Goal: Transaction & Acquisition: Book appointment/travel/reservation

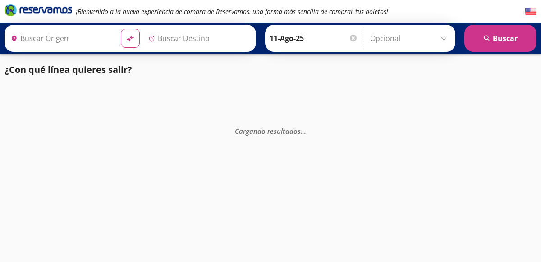
type input "[GEOGRAPHIC_DATA], [GEOGRAPHIC_DATA]"
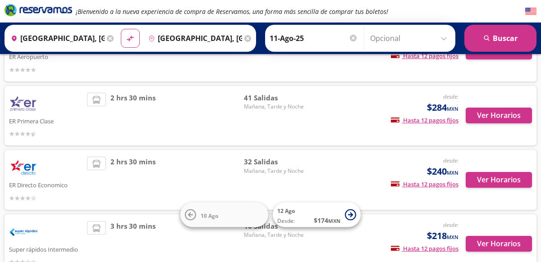
scroll to position [96, 0]
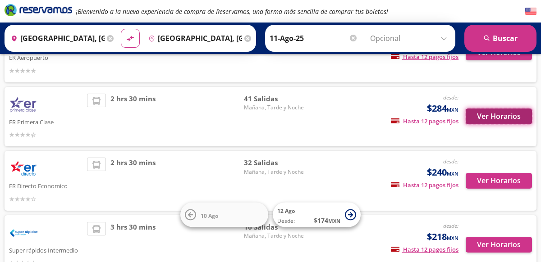
click at [512, 117] on button "Ver Horarios" at bounding box center [498, 117] width 66 height 16
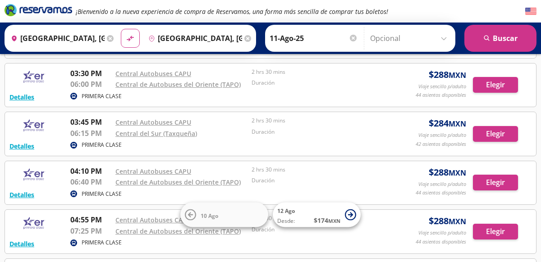
scroll to position [1359, 0]
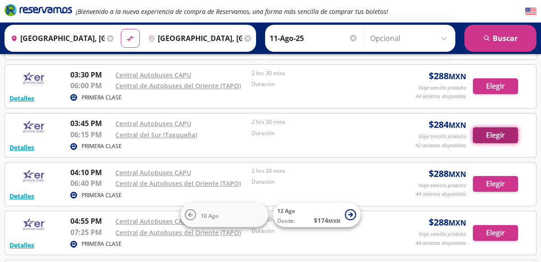
click at [504, 136] on button "Elegir" at bounding box center [495, 135] width 45 height 16
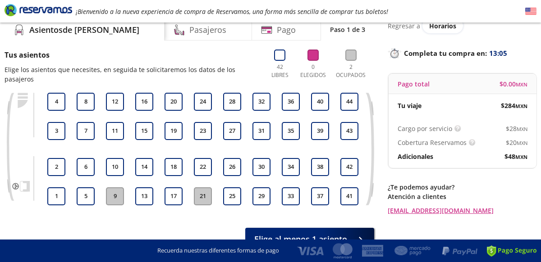
scroll to position [40, 0]
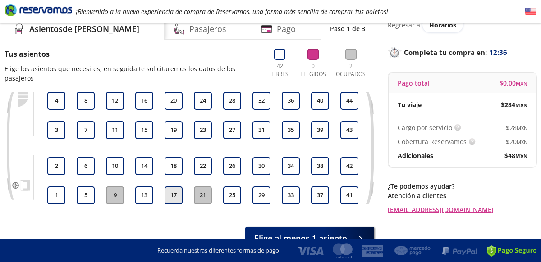
click at [173, 197] on button "17" at bounding box center [173, 195] width 18 height 18
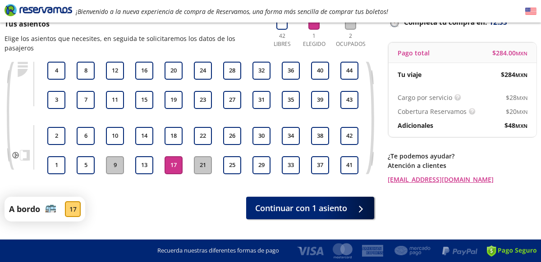
scroll to position [83, 0]
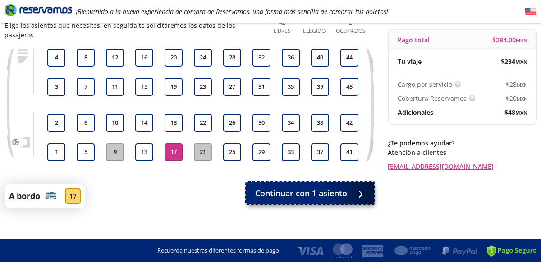
click at [362, 190] on span at bounding box center [358, 193] width 7 height 7
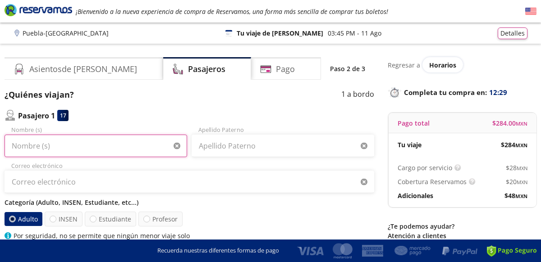
click at [129, 148] on input "Nombre (s)" at bounding box center [96, 146] width 182 height 23
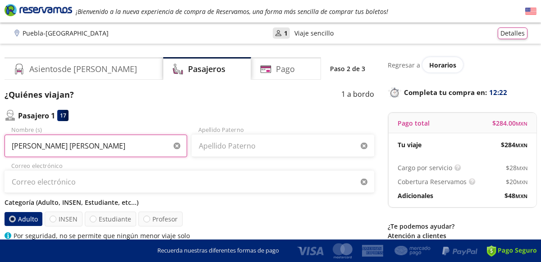
type input "[PERSON_NAME] [PERSON_NAME]"
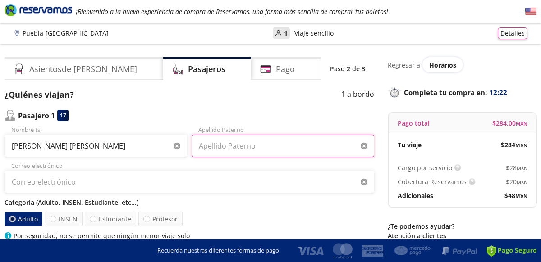
click at [292, 146] on input "Apellido Paterno" at bounding box center [282, 146] width 182 height 23
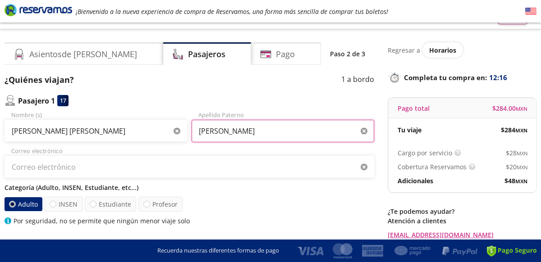
scroll to position [16, 0]
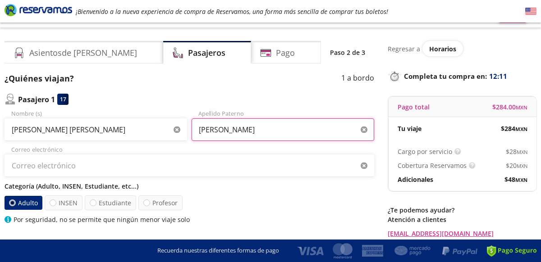
type input "[PERSON_NAME]"
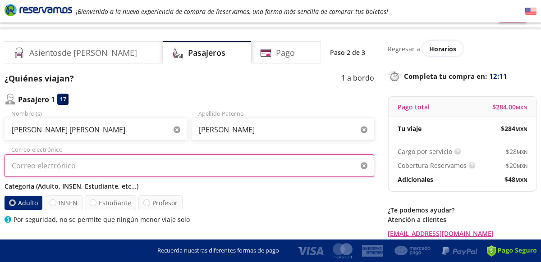
click at [105, 167] on input "Correo electrónico" at bounding box center [189, 166] width 369 height 23
type input "[EMAIL_ADDRESS][DOMAIN_NAME]"
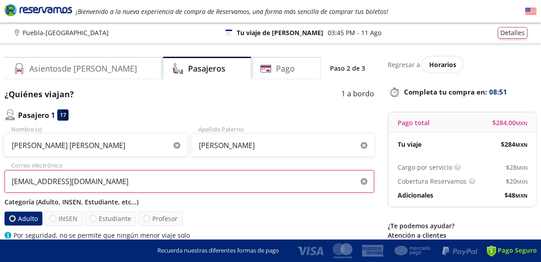
scroll to position [0, 0]
